Goal: Navigation & Orientation: Go to known website

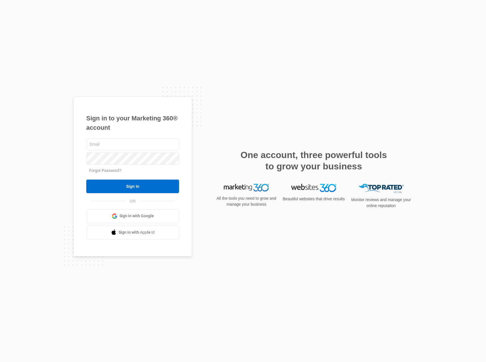
click at [137, 218] on span "Sign in with Google" at bounding box center [136, 216] width 35 height 6
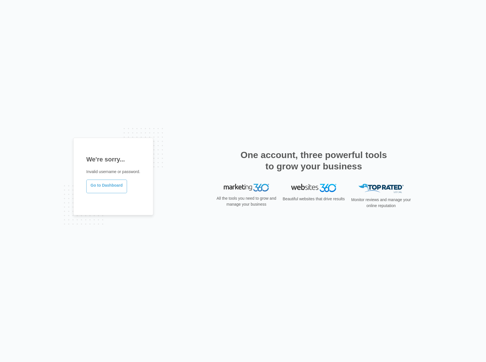
click at [106, 188] on link "Go to Dashboard" at bounding box center [106, 186] width 41 height 14
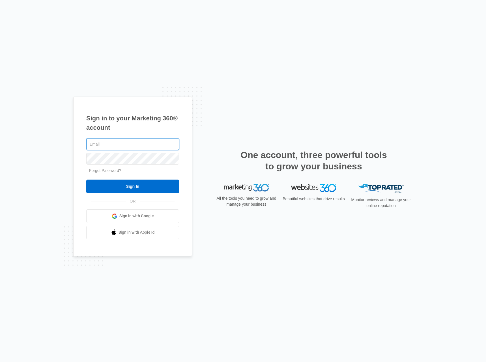
click at [136, 138] on input "text" at bounding box center [132, 144] width 93 height 12
click at [135, 141] on input "text" at bounding box center [132, 144] width 93 height 12
type input "jeff.tom@gmail.com"
click at [136, 212] on link "Sign in with Google" at bounding box center [132, 216] width 93 height 14
